Goal: Browse casually: Explore the website without a specific task or goal

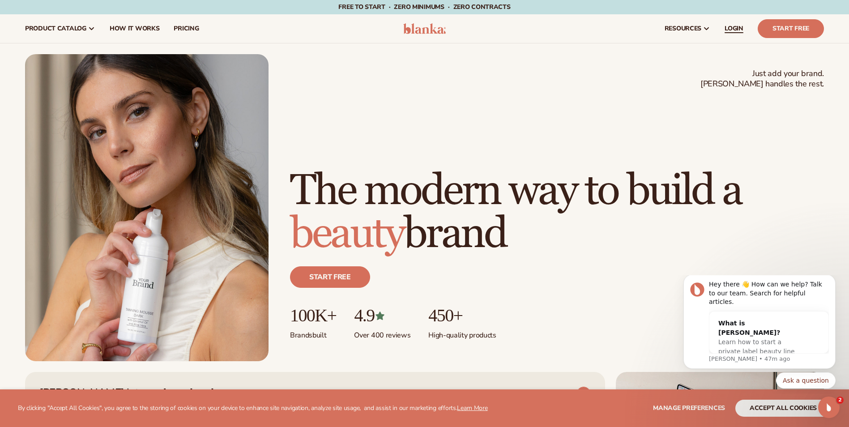
click at [732, 29] on span "LOGIN" at bounding box center [733, 28] width 19 height 7
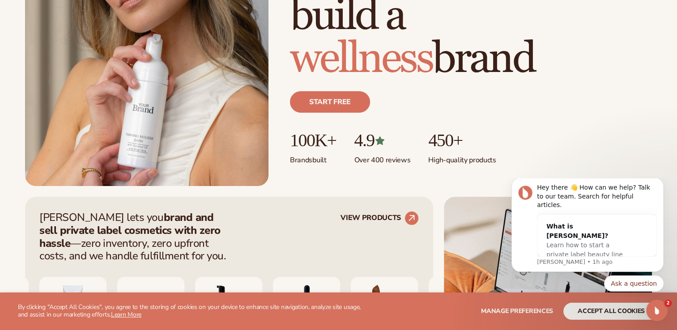
scroll to position [233, 0]
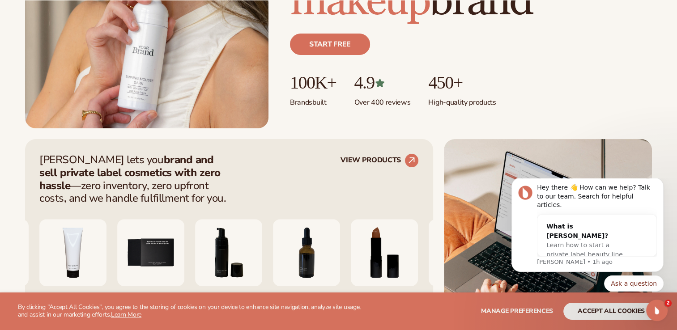
click at [184, 257] on img "5 / 9" at bounding box center [150, 252] width 67 height 67
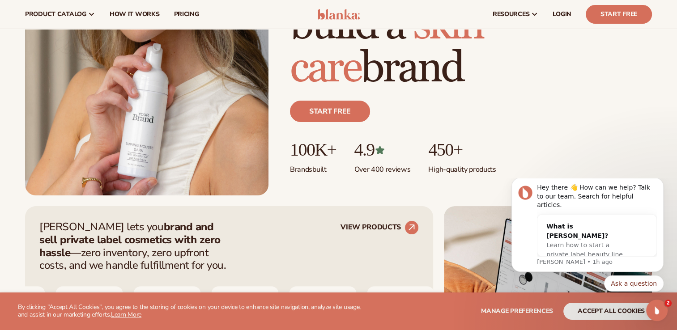
scroll to position [0, 0]
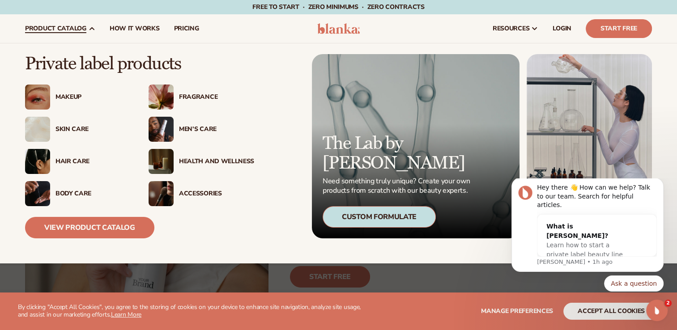
click at [34, 184] on img at bounding box center [37, 193] width 25 height 25
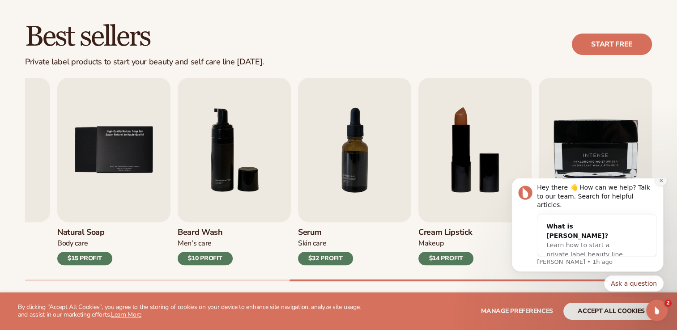
click at [660, 183] on icon "Dismiss notification" at bounding box center [661, 180] width 5 height 5
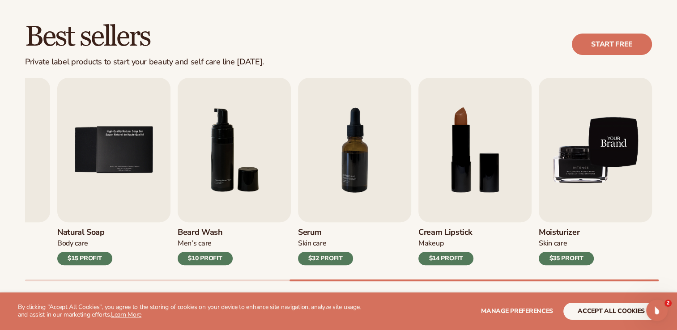
click at [595, 164] on img "9 / 9" at bounding box center [595, 150] width 113 height 145
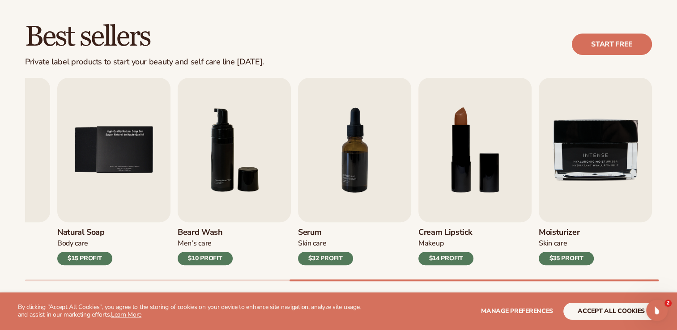
click at [555, 232] on h3 "Moisturizer" at bounding box center [566, 233] width 55 height 10
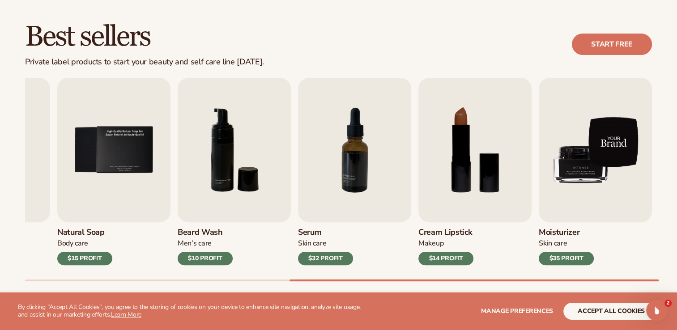
click at [617, 144] on img "9 / 9" at bounding box center [595, 150] width 113 height 145
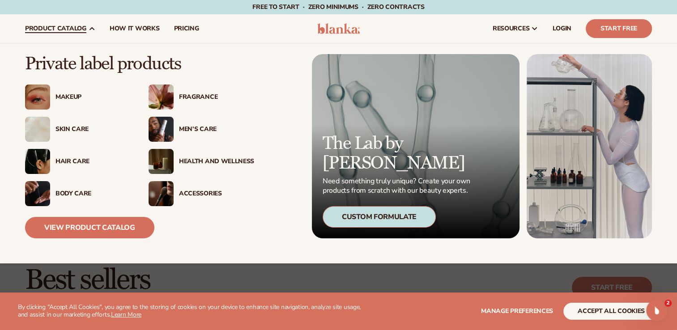
click at [43, 96] on img at bounding box center [37, 97] width 25 height 25
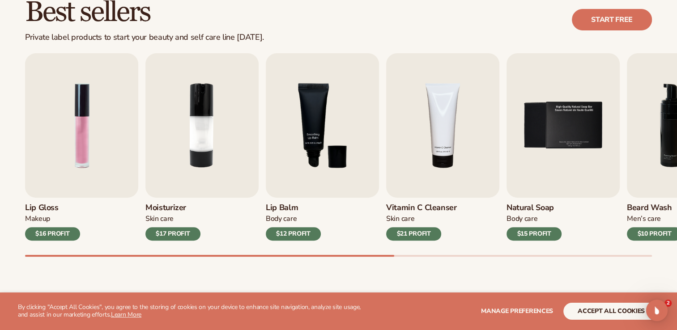
scroll to position [270, 0]
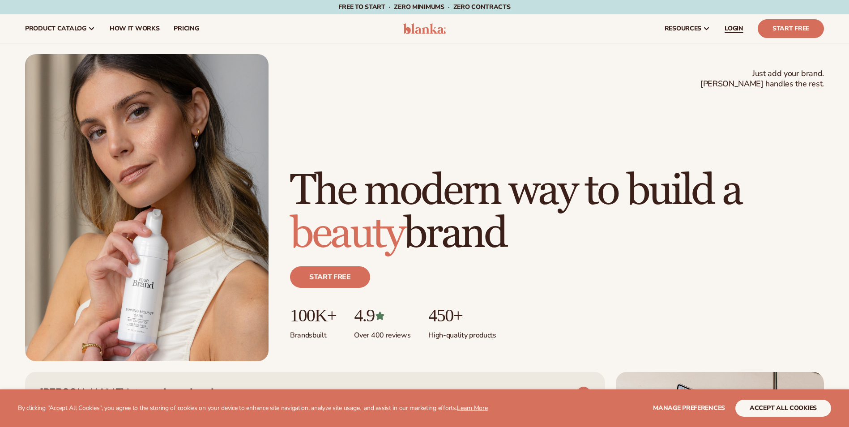
click at [735, 28] on span "LOGIN" at bounding box center [733, 28] width 19 height 7
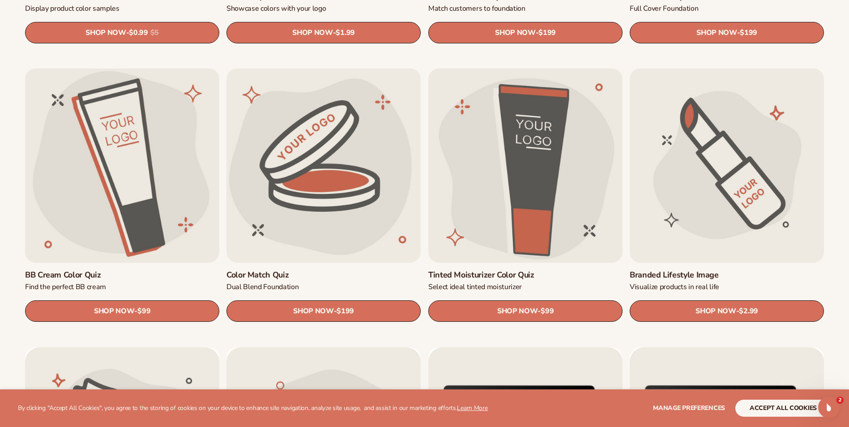
scroll to position [817, 0]
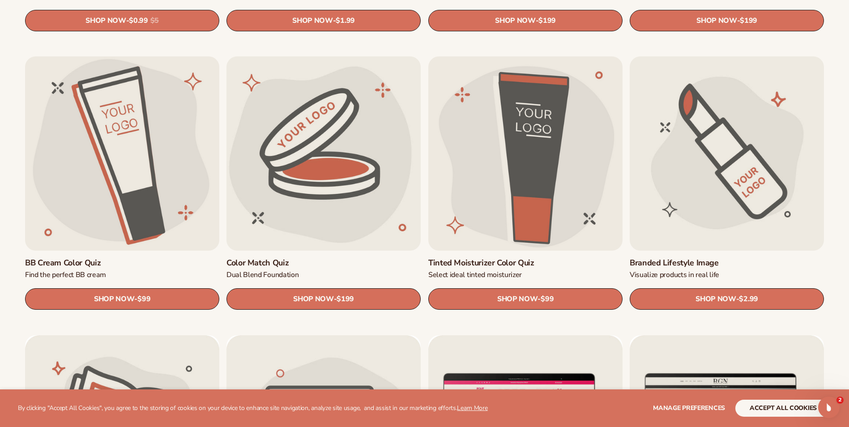
click at [667, 259] on link "Branded Lifestyle Image" at bounding box center [727, 263] width 194 height 10
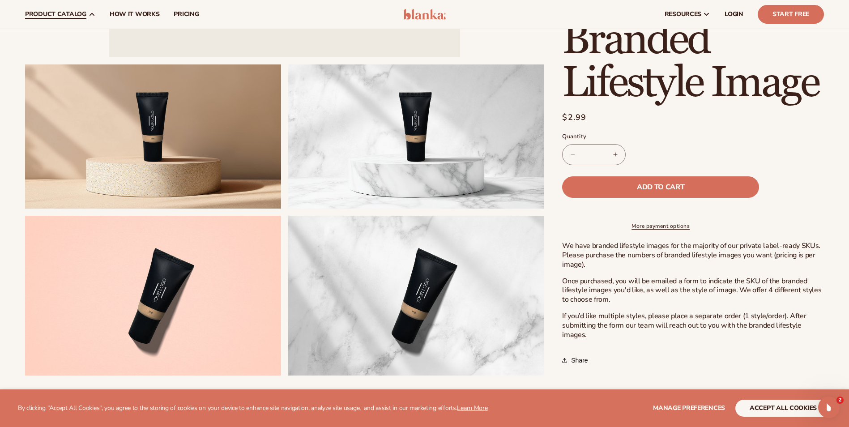
scroll to position [347, 0]
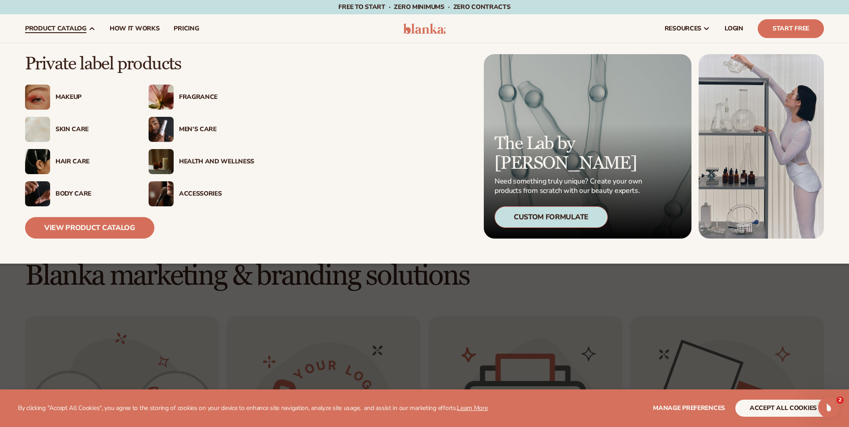
click at [207, 190] on div "Accessories" at bounding box center [216, 194] width 75 height 8
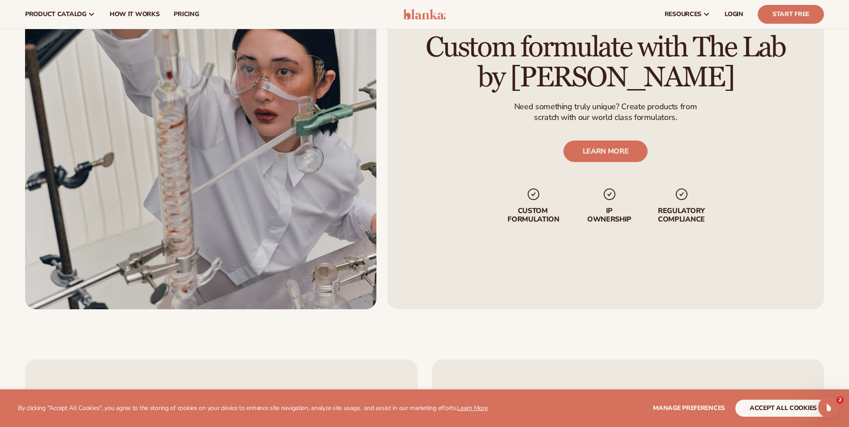
scroll to position [1052, 0]
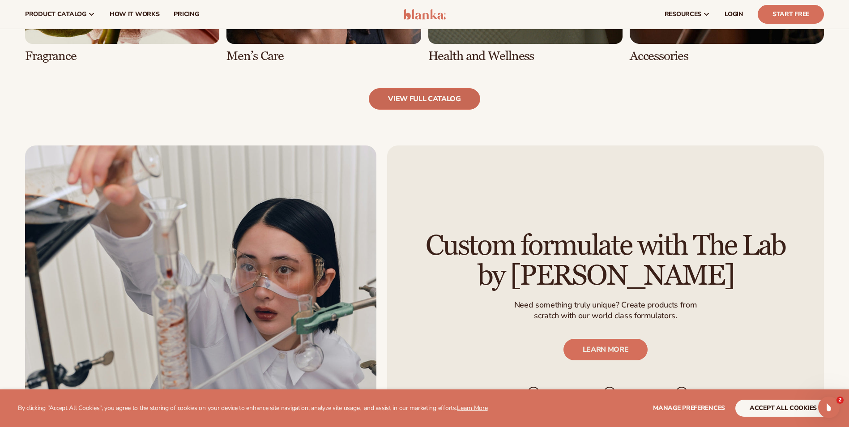
click at [422, 101] on link "view full catalog" at bounding box center [424, 98] width 111 height 21
